Goal: Find specific page/section: Find specific page/section

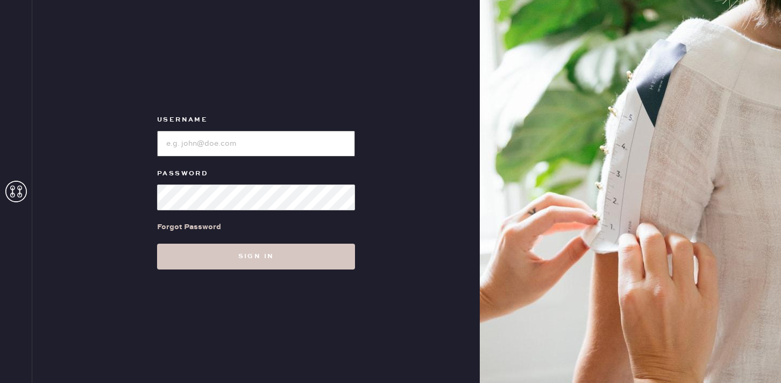
click at [238, 147] on input "loginName" at bounding box center [256, 144] width 198 height 26
type input "reformationbeverlyhills"
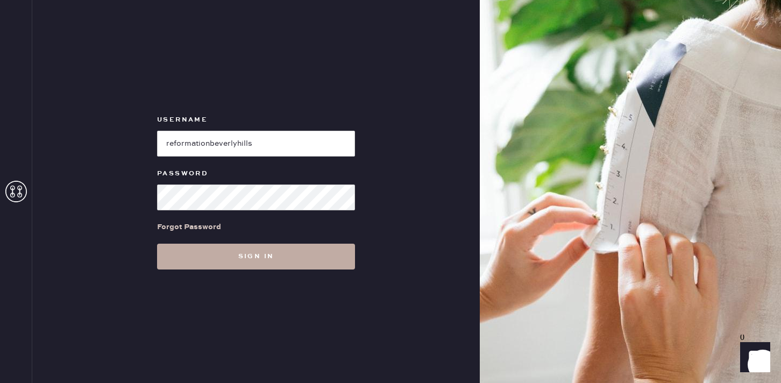
click at [276, 254] on button "Sign in" at bounding box center [256, 257] width 198 height 26
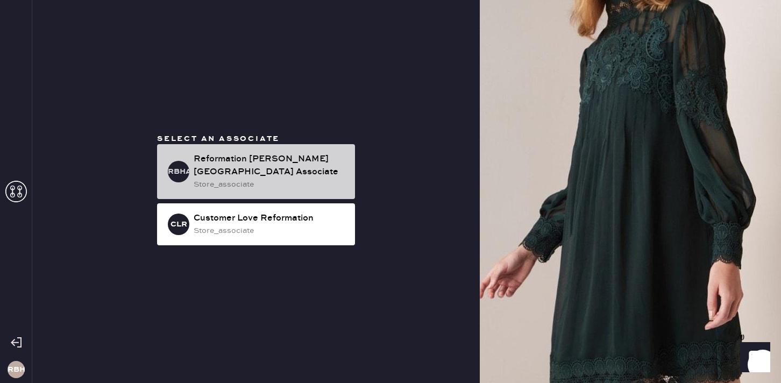
click at [261, 165] on div "Reformation [PERSON_NAME][GEOGRAPHIC_DATA] Associate" at bounding box center [270, 166] width 153 height 26
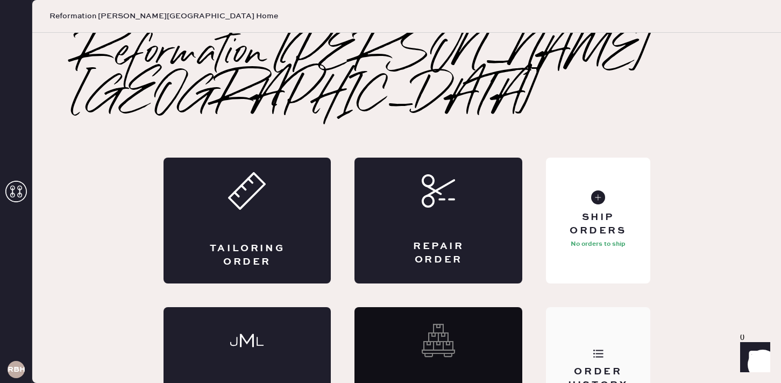
click at [594, 350] on use at bounding box center [598, 354] width 10 height 8
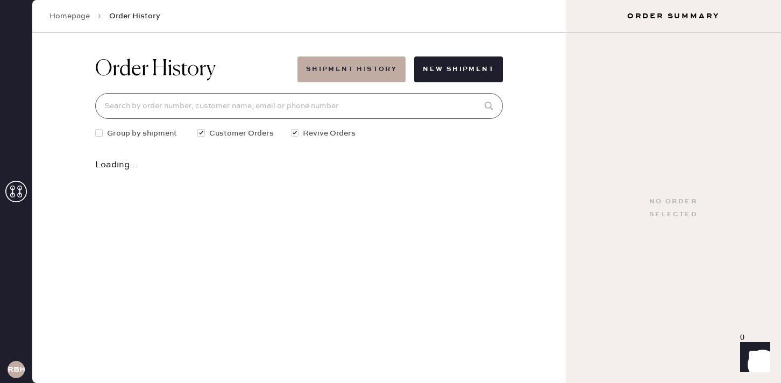
click at [324, 106] on input at bounding box center [299, 106] width 408 height 26
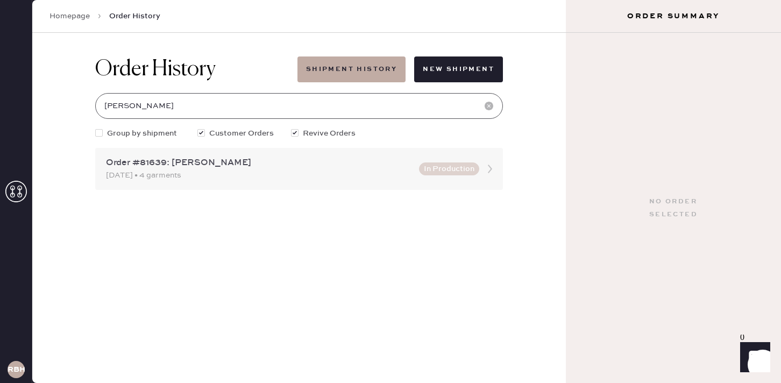
type input "[PERSON_NAME]"
click at [258, 179] on div "[DATE] • 4 garments" at bounding box center [259, 175] width 307 height 12
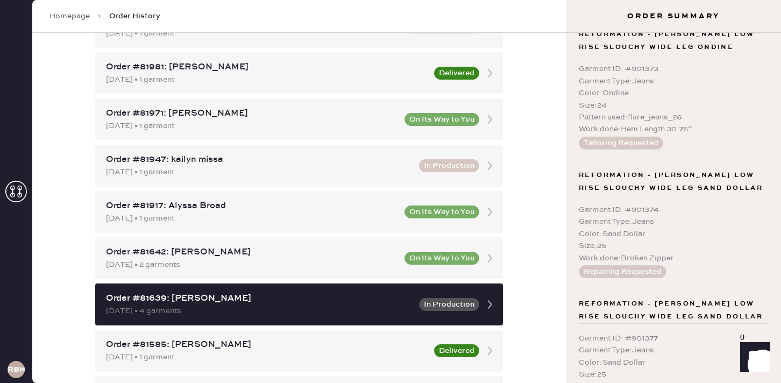
scroll to position [333, 0]
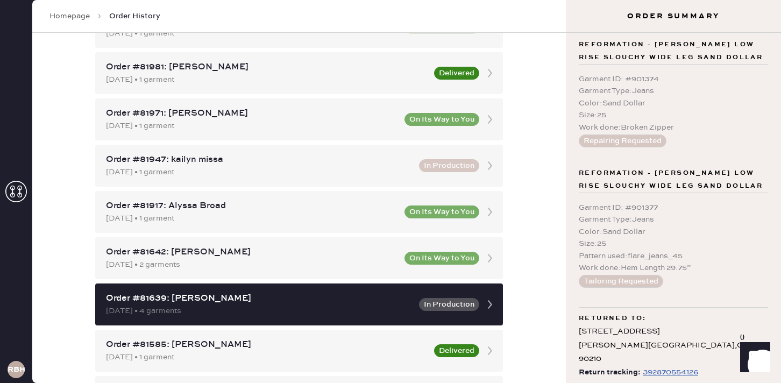
click at [668, 366] on div "392870554126" at bounding box center [670, 372] width 55 height 13
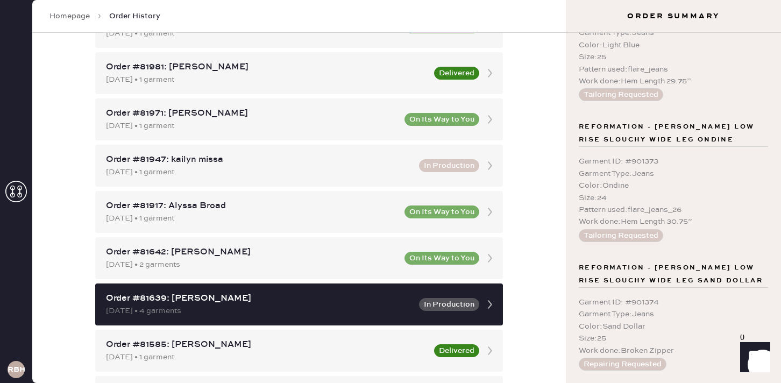
scroll to position [0, 0]
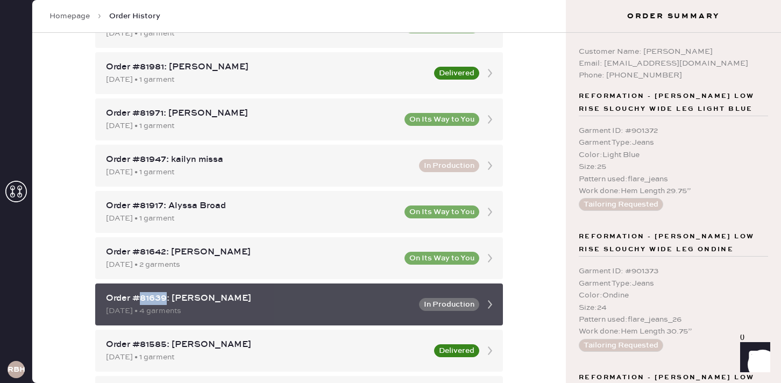
drag, startPoint x: 166, startPoint y: 297, endPoint x: 137, endPoint y: 297, distance: 29.0
click at [137, 297] on div "Order #81639: [PERSON_NAME]" at bounding box center [259, 298] width 307 height 13
copy div "81639"
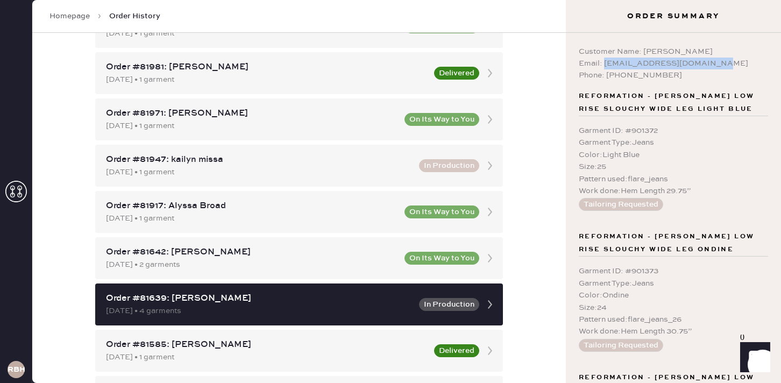
drag, startPoint x: 604, startPoint y: 65, endPoint x: 712, endPoint y: 66, distance: 107.6
click at [712, 66] on div "Email: [EMAIL_ADDRESS][DOMAIN_NAME]" at bounding box center [673, 64] width 189 height 12
copy div "[EMAIL_ADDRESS][DOMAIN_NAME]"
